Goal: Task Accomplishment & Management: Use online tool/utility

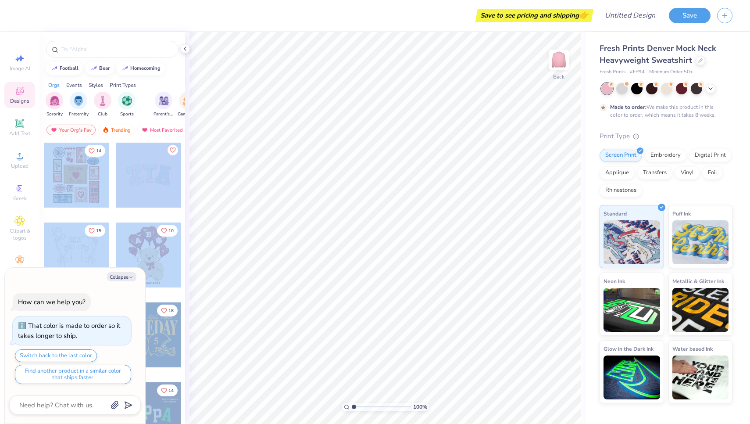
click at [345, 232] on div "Save to see pricing and shipping 👉 Design Title Save Image AI Designs Add Text …" at bounding box center [375, 212] width 750 height 424
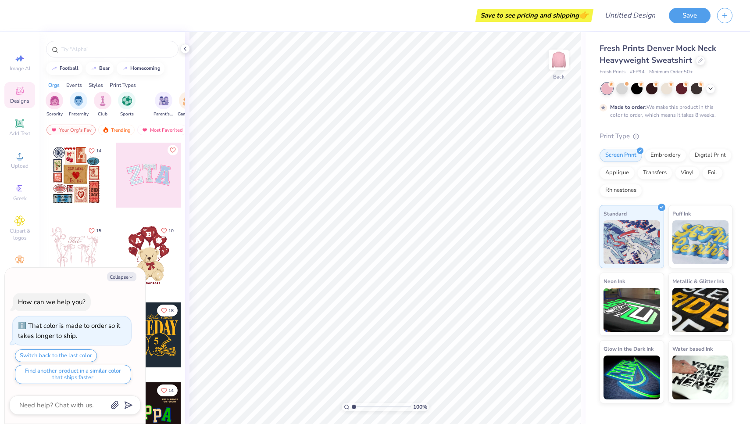
click at [99, 186] on div at bounding box center [76, 175] width 65 height 65
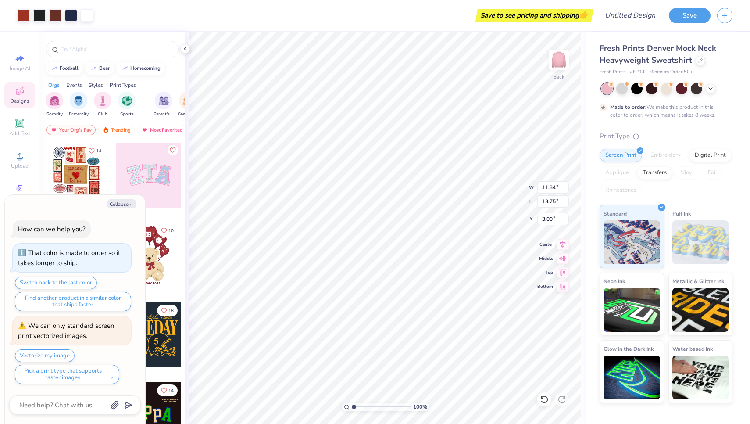
type textarea "x"
type input "2.22"
click at [129, 205] on icon "button" at bounding box center [131, 204] width 5 height 5
type textarea "x"
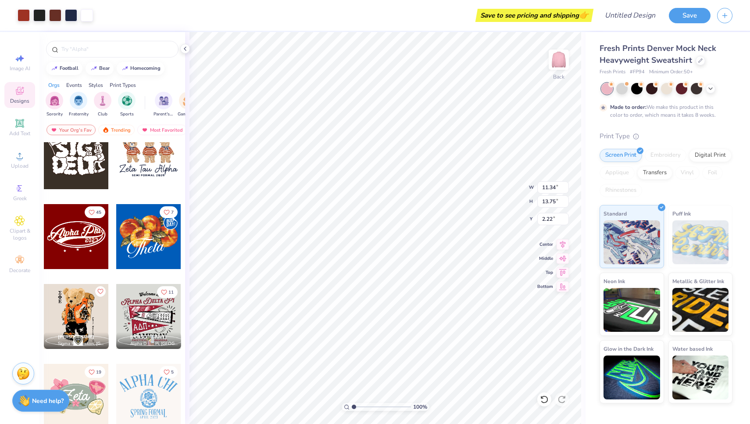
scroll to position [439, 0]
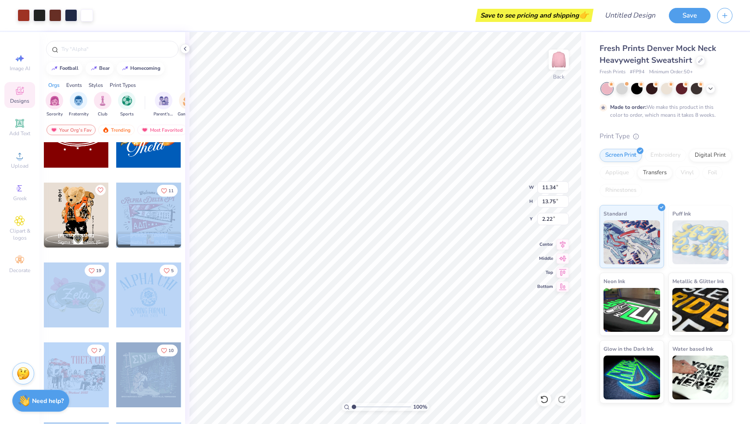
click at [349, 215] on div "Art colors Save to see pricing and shipping 👉 Design Title Save Image AI Design…" at bounding box center [375, 212] width 750 height 424
click at [138, 218] on div at bounding box center [148, 214] width 65 height 65
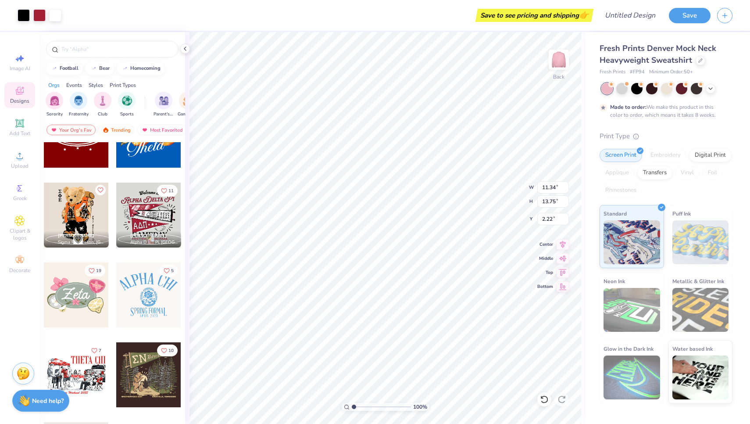
type input "11.90"
type input "10.88"
type input "3.00"
type input "11.34"
type input "13.75"
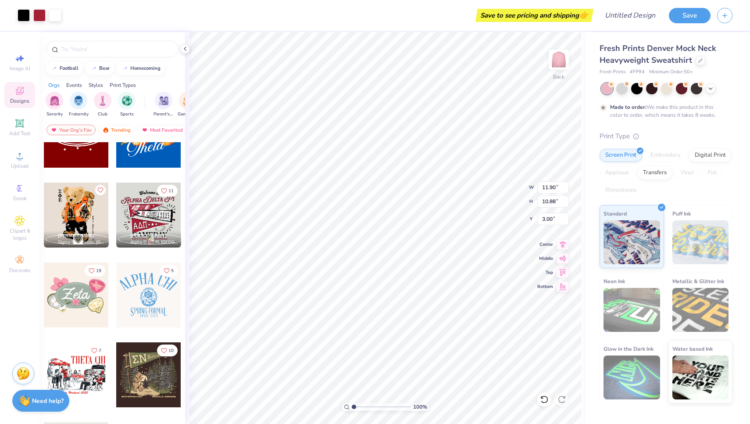
type input "2.22"
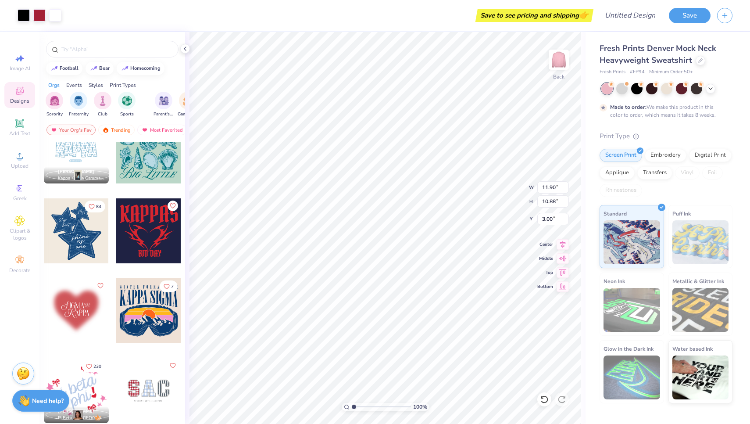
scroll to position [1107, 0]
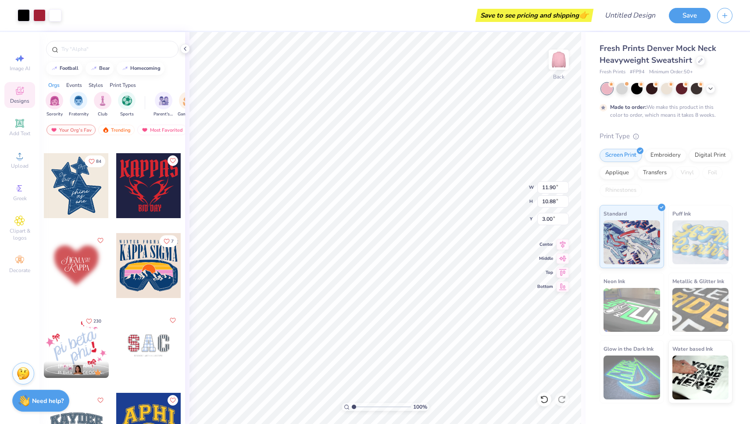
drag, startPoint x: 77, startPoint y: 276, endPoint x: 100, endPoint y: 272, distance: 24.0
click at [100, 272] on div at bounding box center [76, 265] width 65 height 65
click at [80, 266] on div at bounding box center [76, 265] width 65 height 65
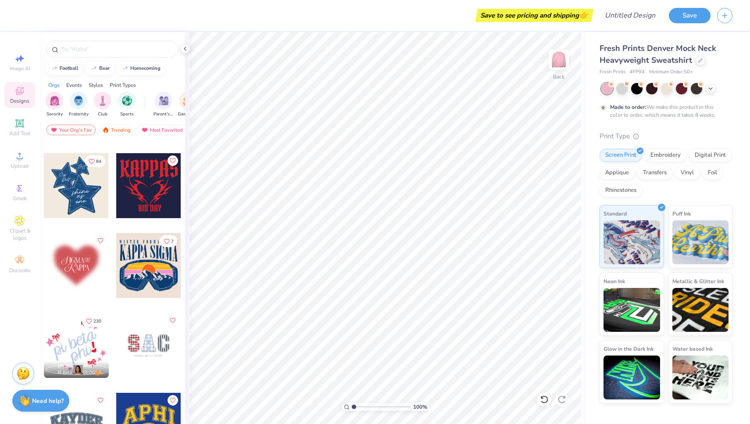
click at [69, 256] on div at bounding box center [76, 265] width 65 height 65
click at [69, 256] on div at bounding box center [75, 265] width 65 height 65
drag, startPoint x: 69, startPoint y: 256, endPoint x: 59, endPoint y: 253, distance: 10.3
click at [60, 251] on div at bounding box center [76, 265] width 65 height 65
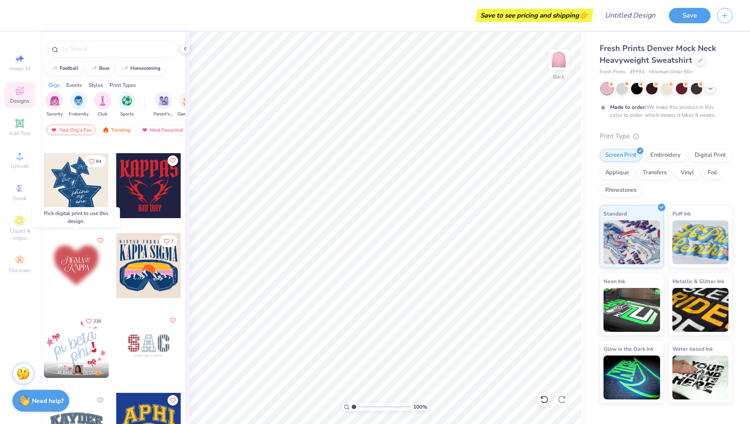
click at [66, 257] on div at bounding box center [76, 265] width 65 height 65
click at [67, 258] on div at bounding box center [75, 265] width 65 height 65
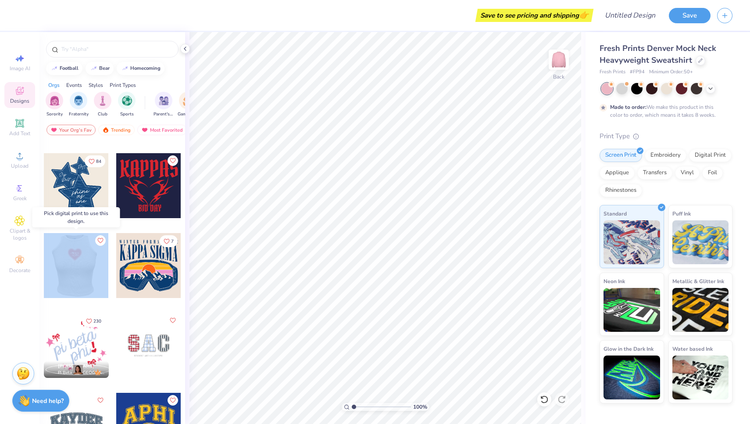
click at [67, 258] on div at bounding box center [75, 265] width 65 height 65
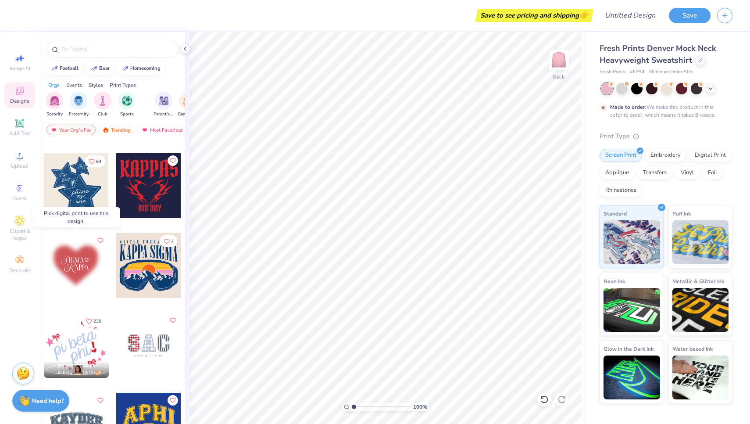
click at [72, 263] on div at bounding box center [76, 265] width 65 height 65
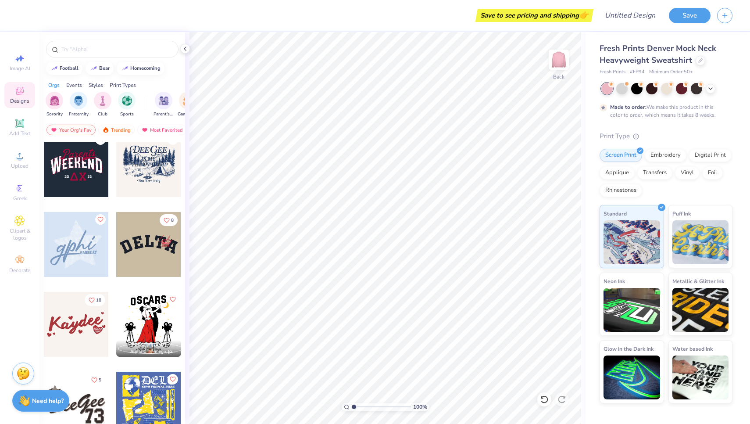
scroll to position [3049, 0]
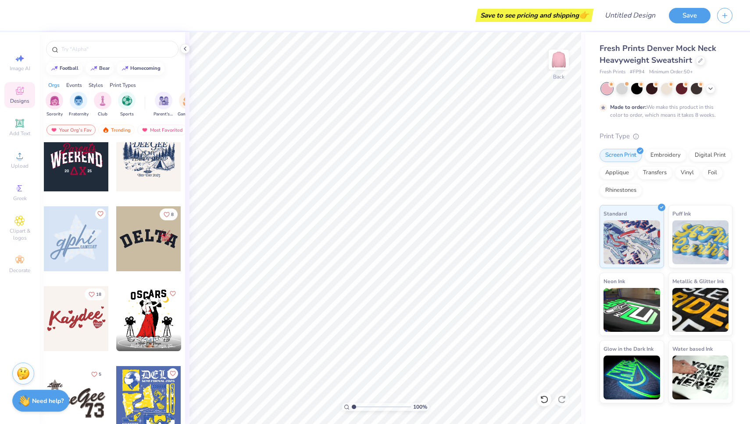
click at [79, 327] on div at bounding box center [76, 318] width 65 height 65
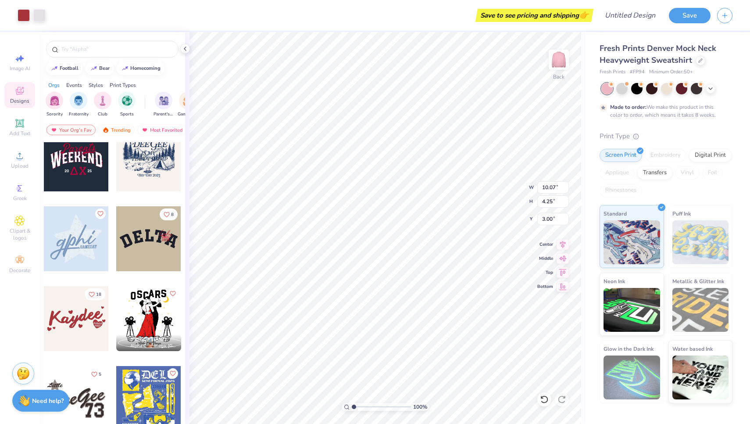
type input "9.84"
type input "5.28"
type input "2.50"
type input "9.04"
type input "3.70"
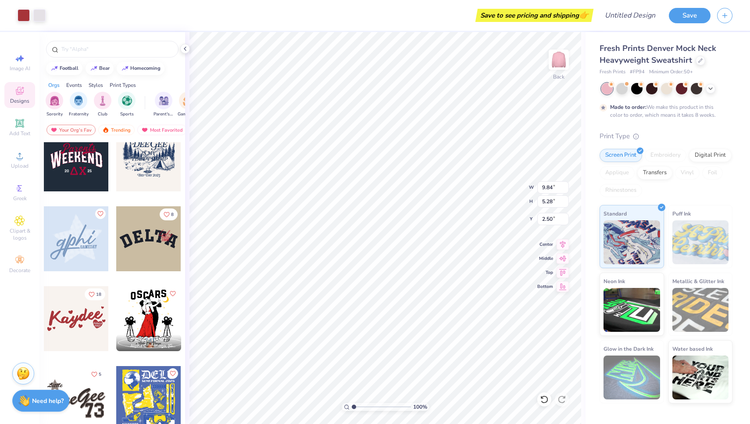
type input "3.14"
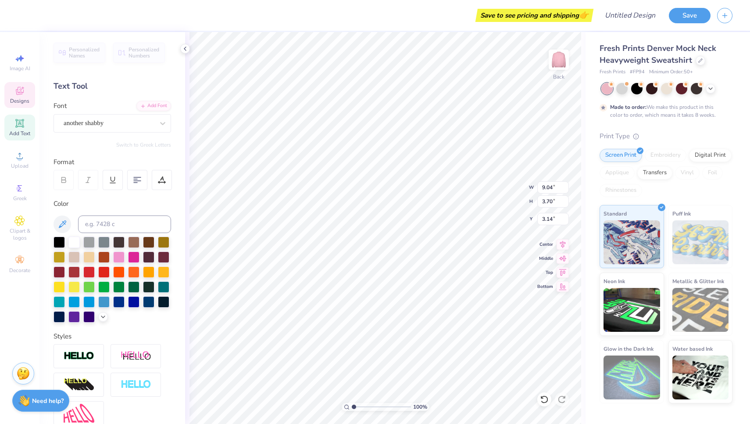
scroll to position [0, 0]
type textarea "SigKap"
